Goal: Go to known website: Access a specific website the user already knows

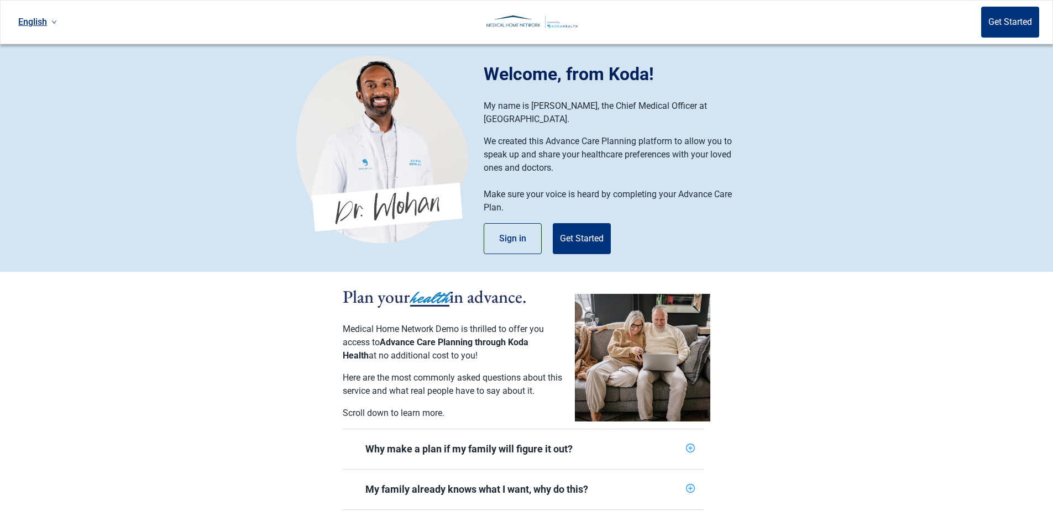
click at [130, 147] on section "Welcome, from Koda! My name is Dr. Mohan, the Chief Medical Officer at Koda Hea…" at bounding box center [526, 158] width 1053 height 228
